Goal: Task Accomplishment & Management: Complete application form

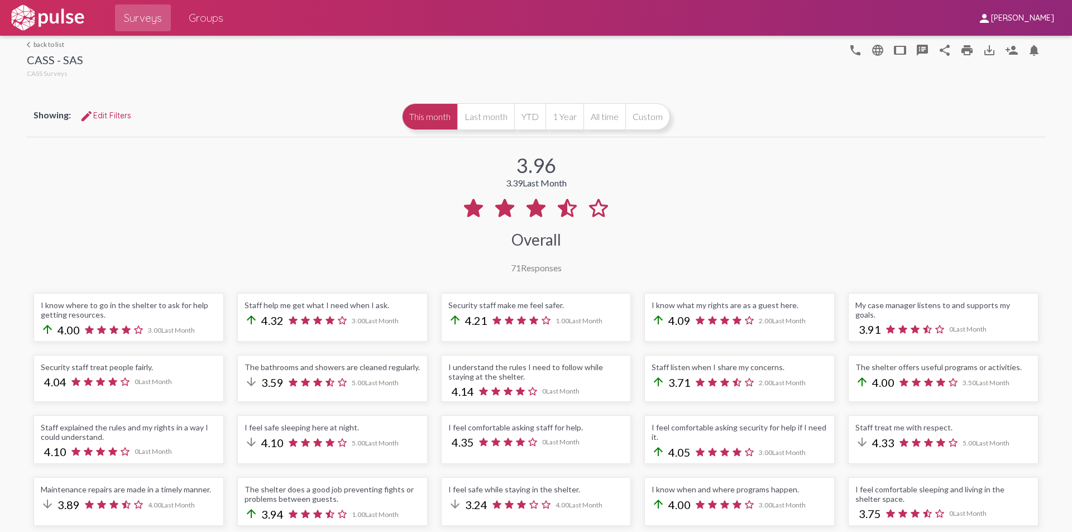
scroll to position [279, 0]
